Goal: Transaction & Acquisition: Download file/media

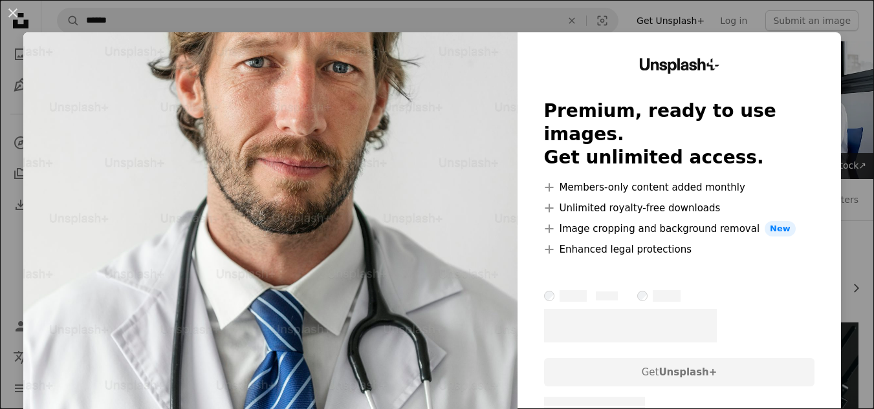
scroll to position [2945, 0]
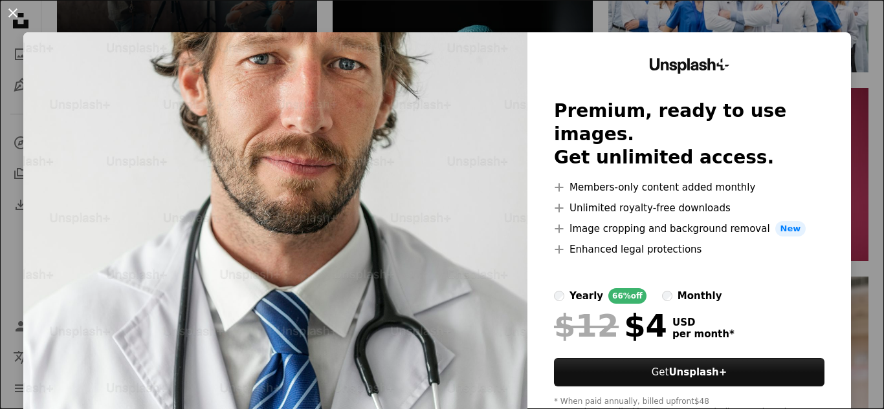
click at [9, 13] on button "An X shape" at bounding box center [13, 13] width 16 height 16
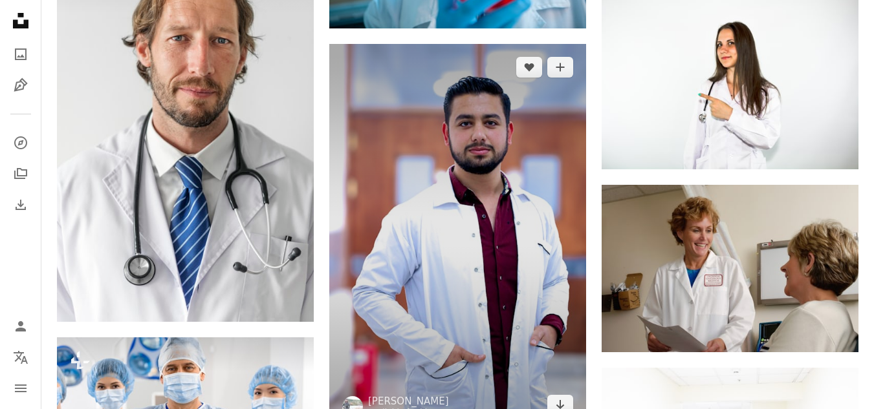
scroll to position [3397, 0]
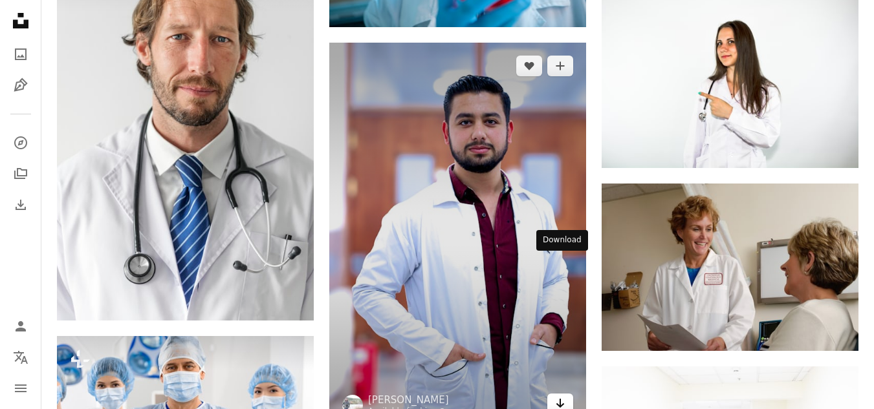
click at [556, 396] on icon "Arrow pointing down" at bounding box center [560, 404] width 10 height 16
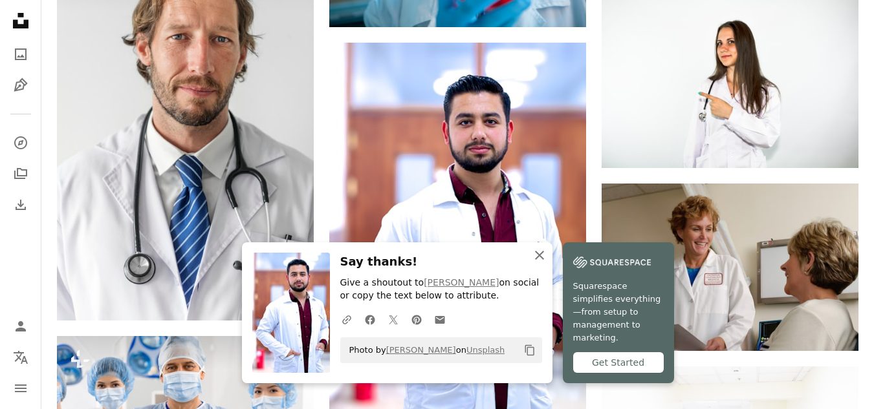
drag, startPoint x: 594, startPoint y: 263, endPoint x: 480, endPoint y: 262, distance: 113.8
click at [547, 263] on icon "An X shape" at bounding box center [540, 256] width 16 height 16
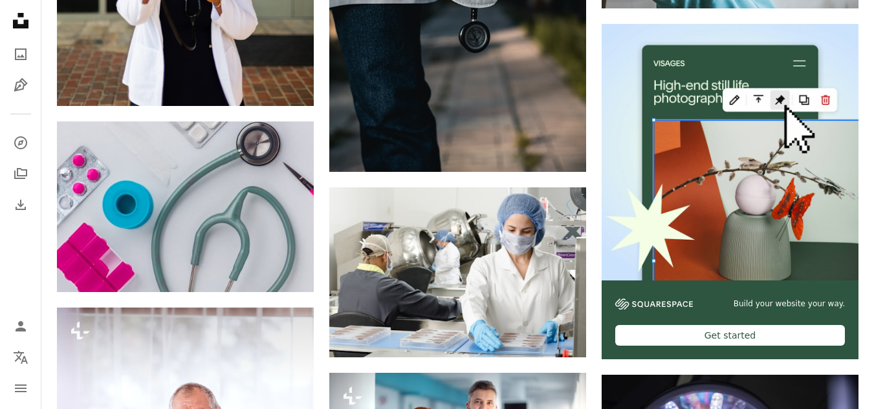
scroll to position [5144, 0]
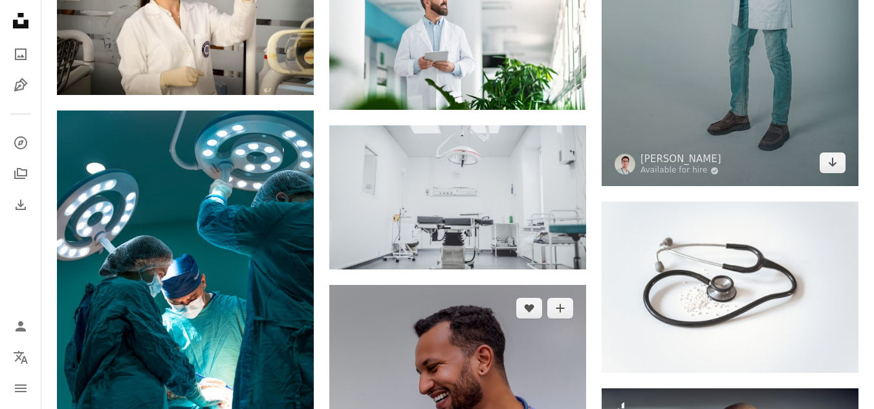
scroll to position [6049, 0]
